Goal: Navigation & Orientation: Go to known website

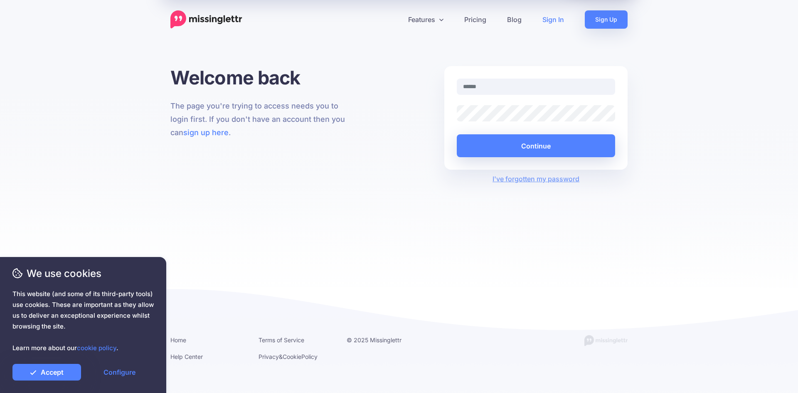
drag, startPoint x: 465, startPoint y: 74, endPoint x: 488, endPoint y: 91, distance: 28.3
click at [469, 77] on div "Remember Me Continue" at bounding box center [535, 118] width 183 height 104
click at [488, 91] on input "text" at bounding box center [536, 87] width 158 height 16
type input "**********"
click at [521, 133] on div "Continue" at bounding box center [536, 139] width 158 height 35
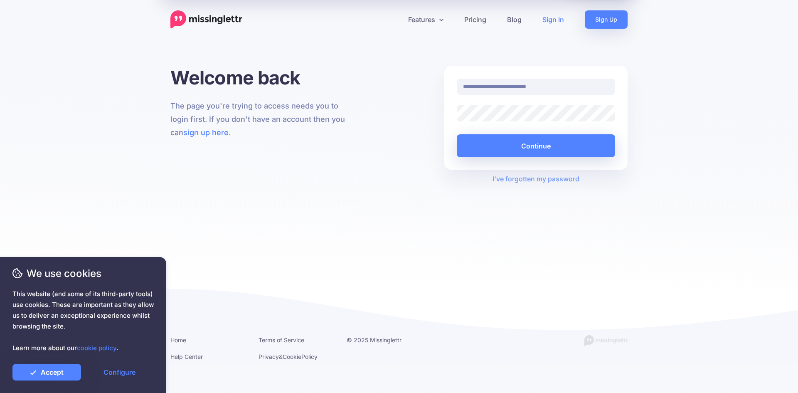
click at [518, 123] on div "Continue" at bounding box center [536, 139] width 158 height 35
click at [519, 137] on button "Continue" at bounding box center [536, 145] width 158 height 23
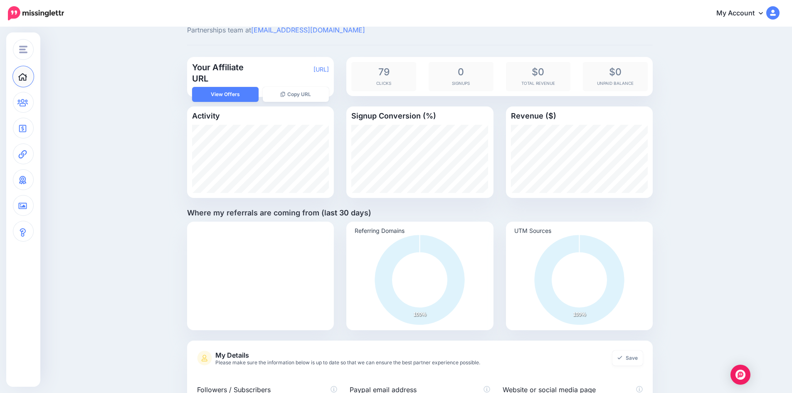
scroll to position [28, 0]
